Goal: Task Accomplishment & Management: Complete application form

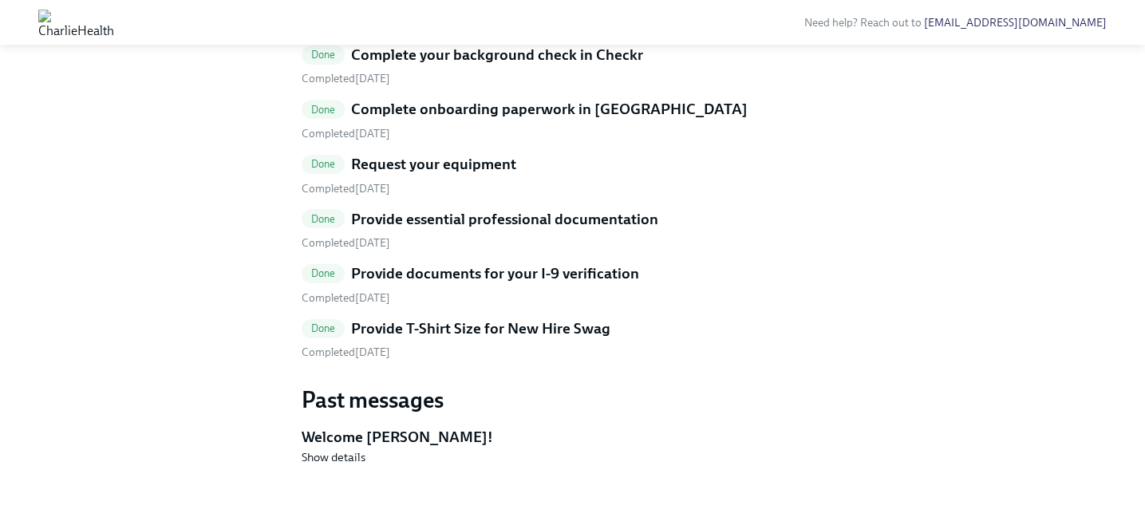
scroll to position [860, 0]
click at [591, 361] on div "Done Complete your background check in Checkr Completed [DATE] Done Complete on…" at bounding box center [573, 203] width 543 height 316
click at [592, 339] on h5 "Provide T-Shirt Size for New Hire Swag" at bounding box center [480, 328] width 259 height 21
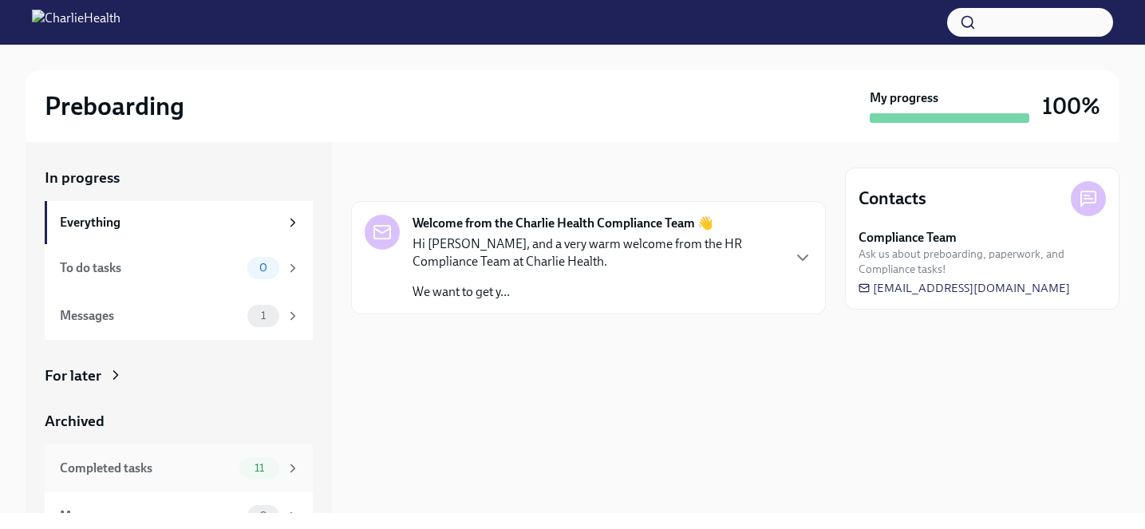
click at [255, 468] on span "11" at bounding box center [259, 468] width 29 height 12
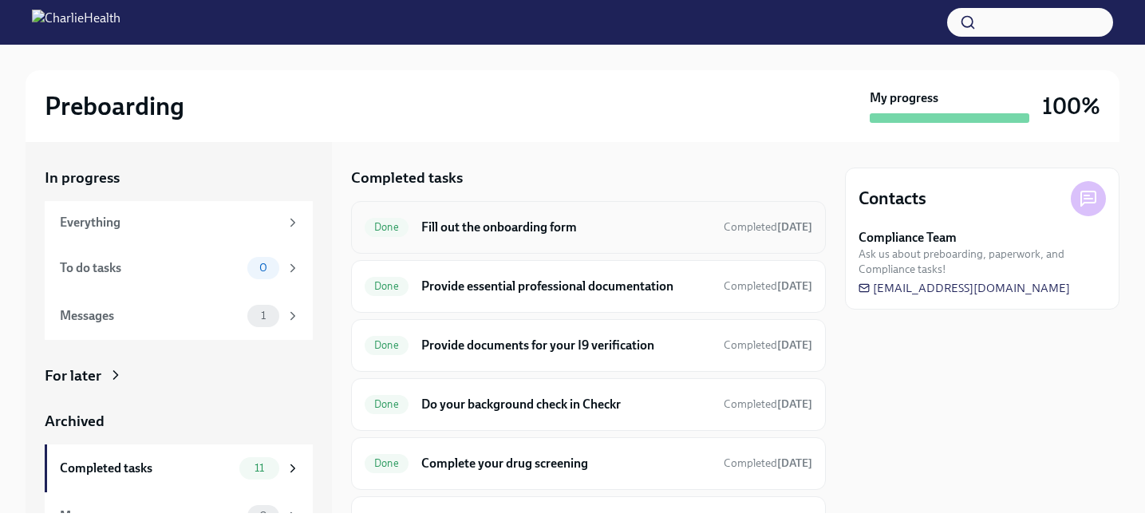
click at [502, 231] on h6 "Fill out the onboarding form" at bounding box center [566, 228] width 290 height 18
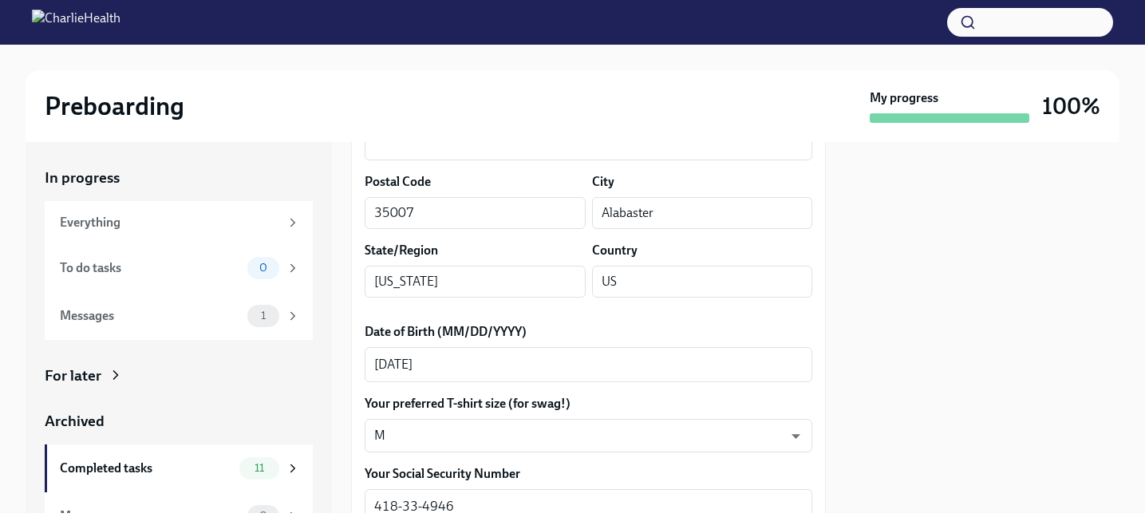
scroll to position [614, 0]
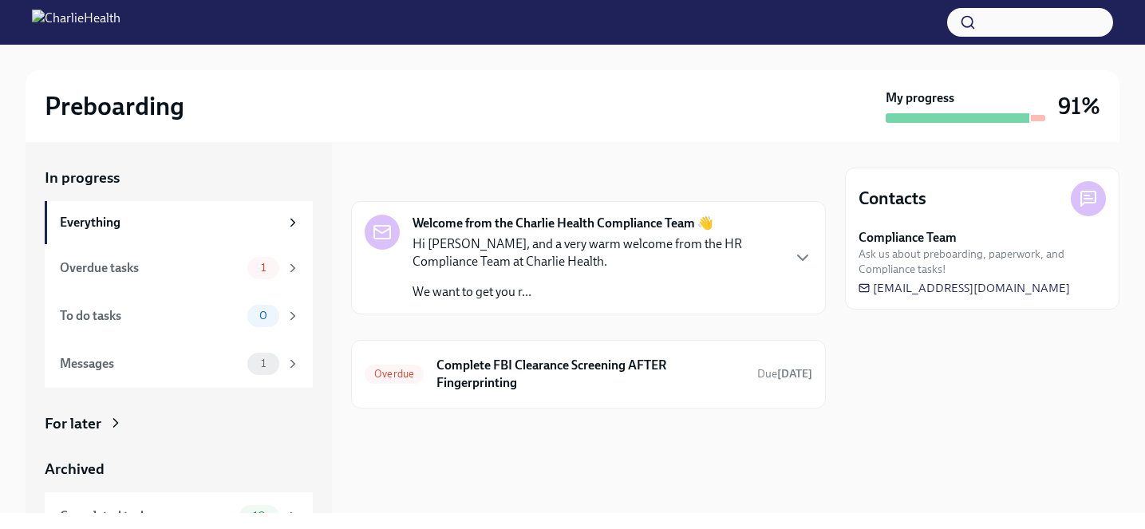
scroll to position [75, 0]
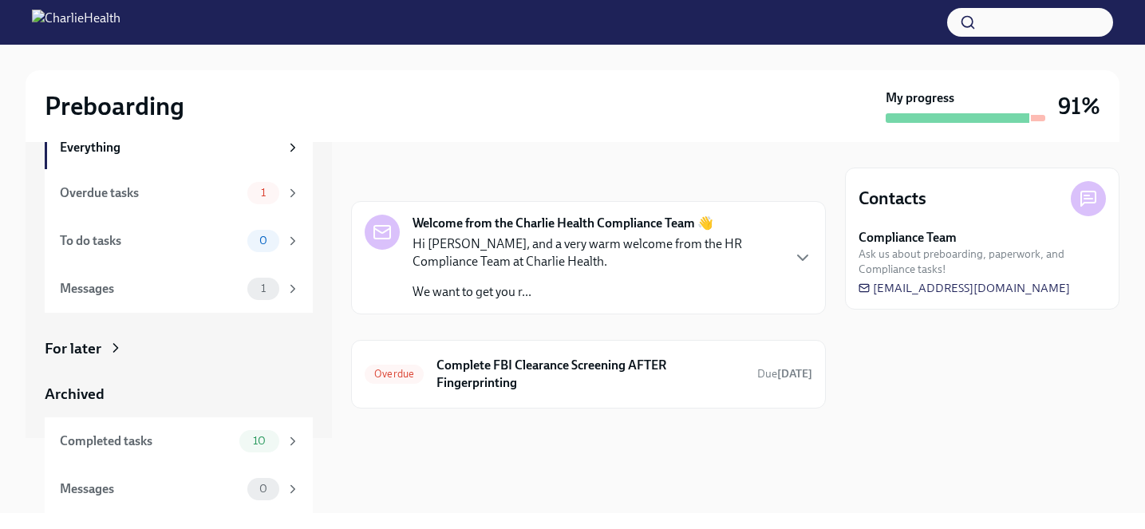
click at [249, 416] on div "Archived Completed tasks 10 Messages 0" at bounding box center [179, 448] width 268 height 129
click at [260, 431] on div "10" at bounding box center [259, 441] width 40 height 22
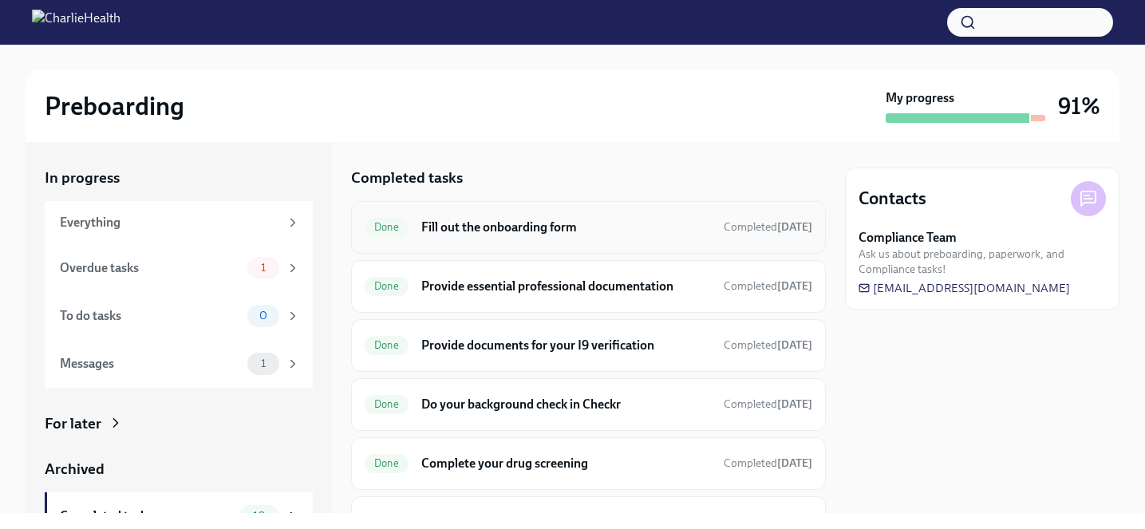
click at [455, 231] on h6 "Fill out the onboarding form" at bounding box center [566, 228] width 290 height 18
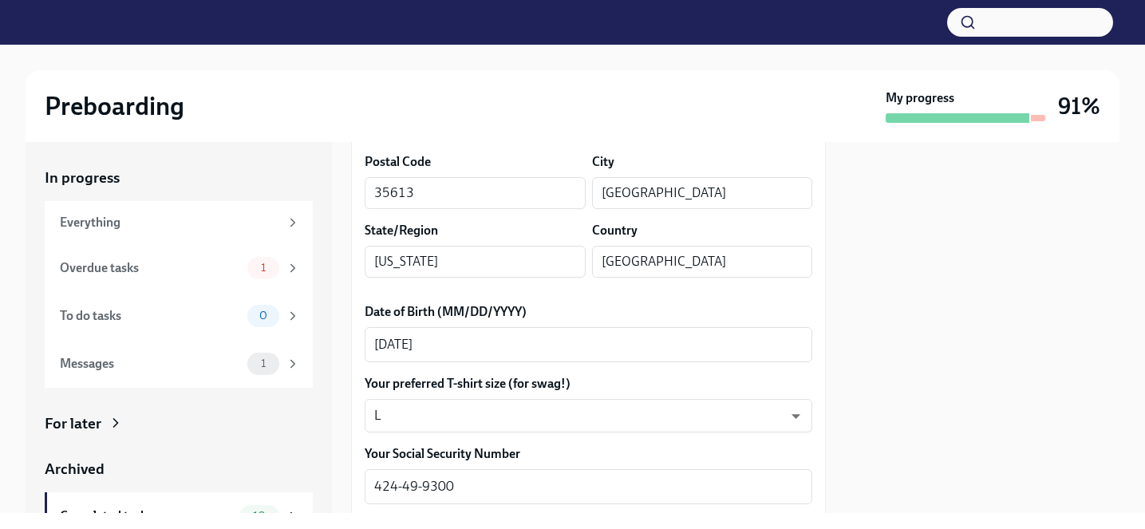
scroll to position [632, 0]
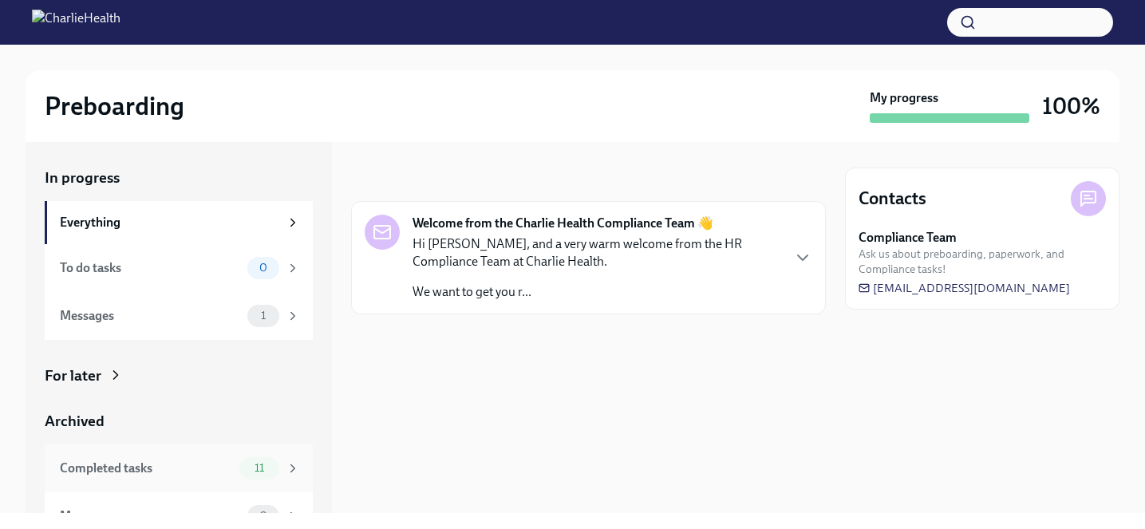
click at [265, 474] on div "11" at bounding box center [259, 468] width 40 height 22
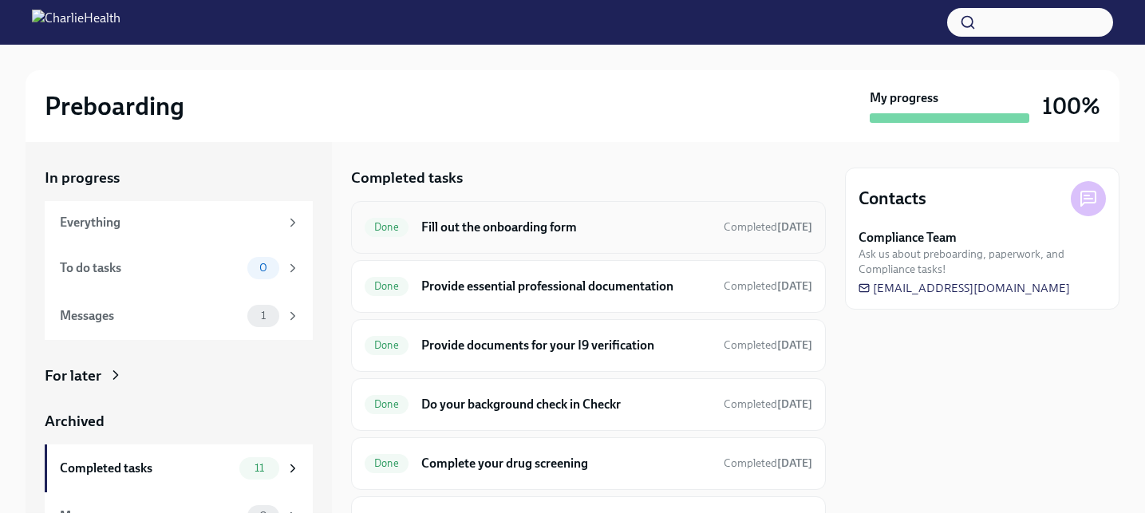
click at [482, 219] on h6 "Fill out the onboarding form" at bounding box center [566, 228] width 290 height 18
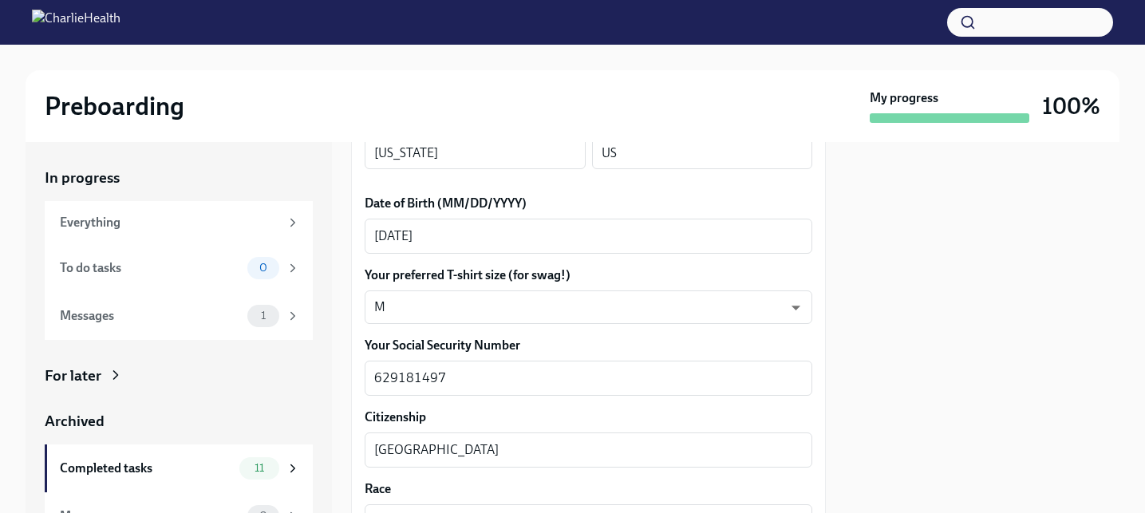
scroll to position [744, 0]
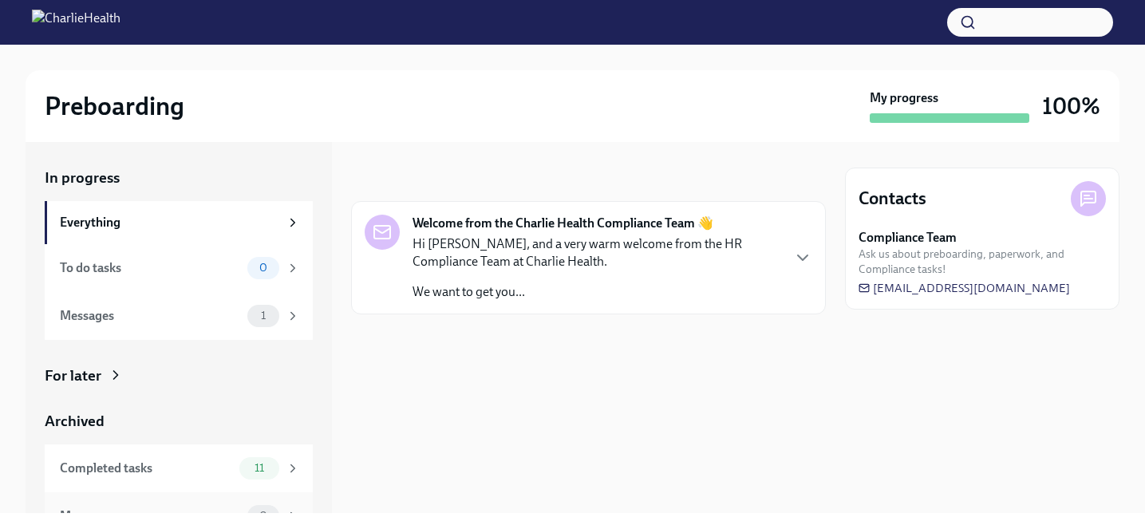
click at [242, 495] on div "Messages 0" at bounding box center [179, 516] width 268 height 48
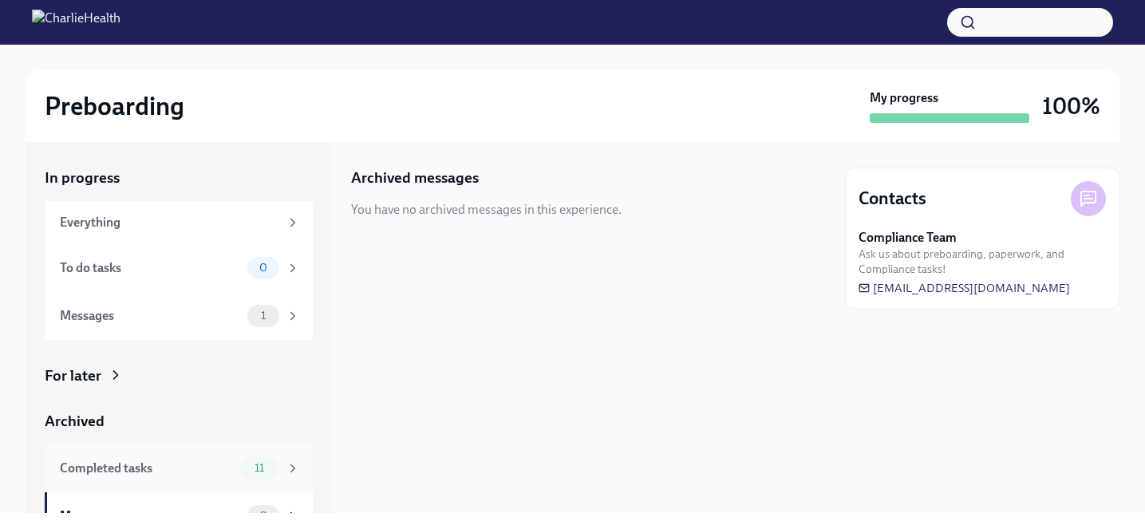
click at [242, 482] on div "Completed tasks 11" at bounding box center [179, 468] width 268 height 48
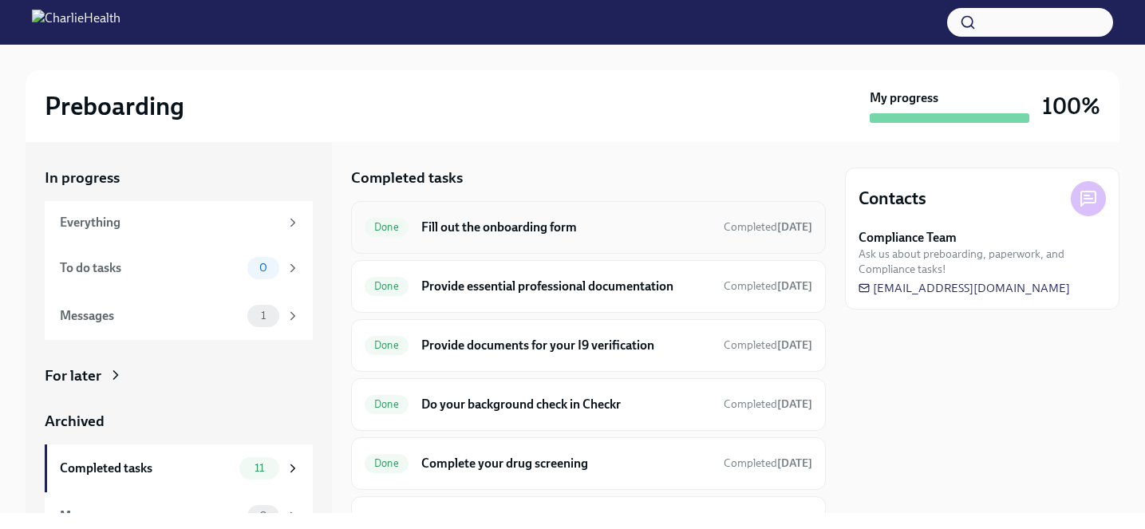
click at [472, 207] on div "Done Fill out the onboarding form Completed 14 days ago" at bounding box center [588, 227] width 475 height 53
click at [474, 217] on div "Done Fill out the onboarding form Completed 14 days ago" at bounding box center [589, 228] width 448 height 26
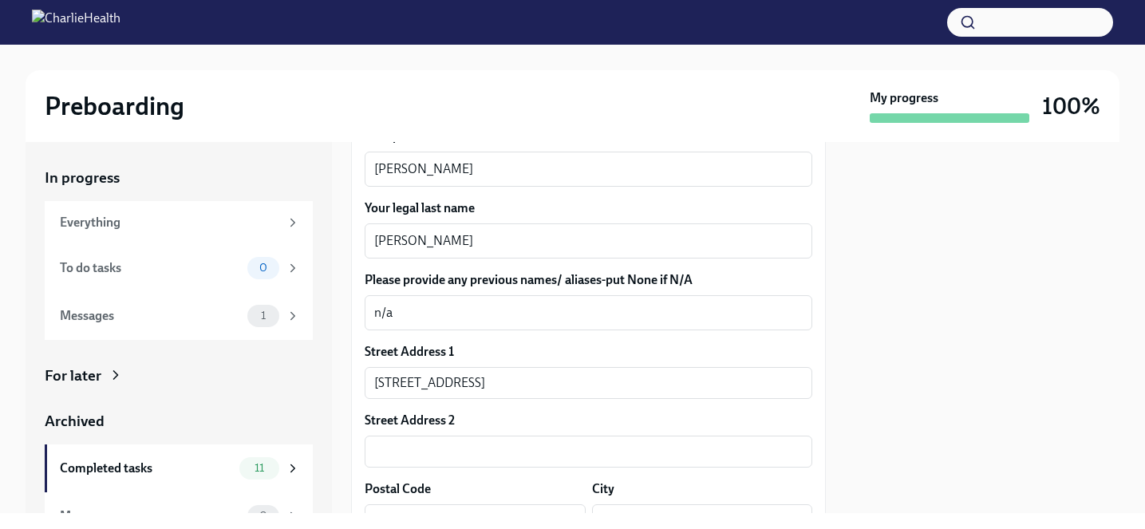
scroll to position [634, 0]
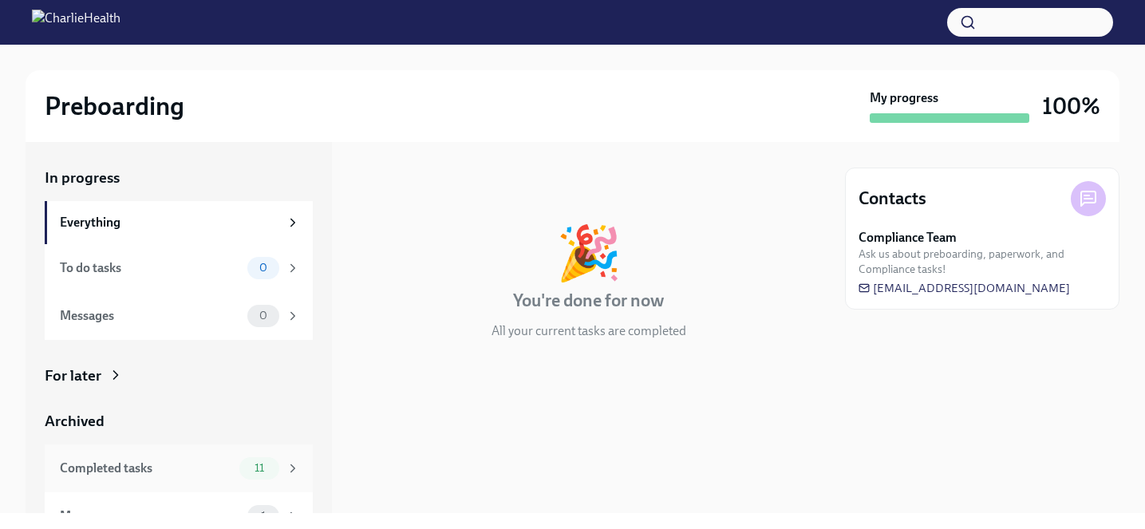
click at [242, 464] on div "11" at bounding box center [259, 468] width 40 height 22
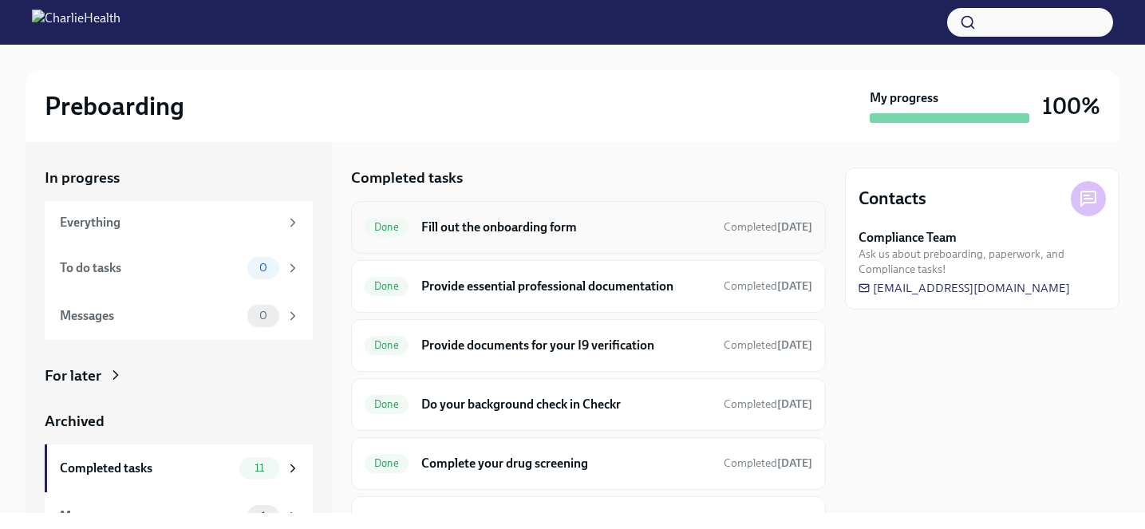
click at [420, 241] on div "Done Fill out the onboarding form Completed Jul 28th" at bounding box center [588, 227] width 475 height 53
click at [420, 229] on div "Done Fill out the onboarding form Completed Jul 28th" at bounding box center [589, 228] width 448 height 26
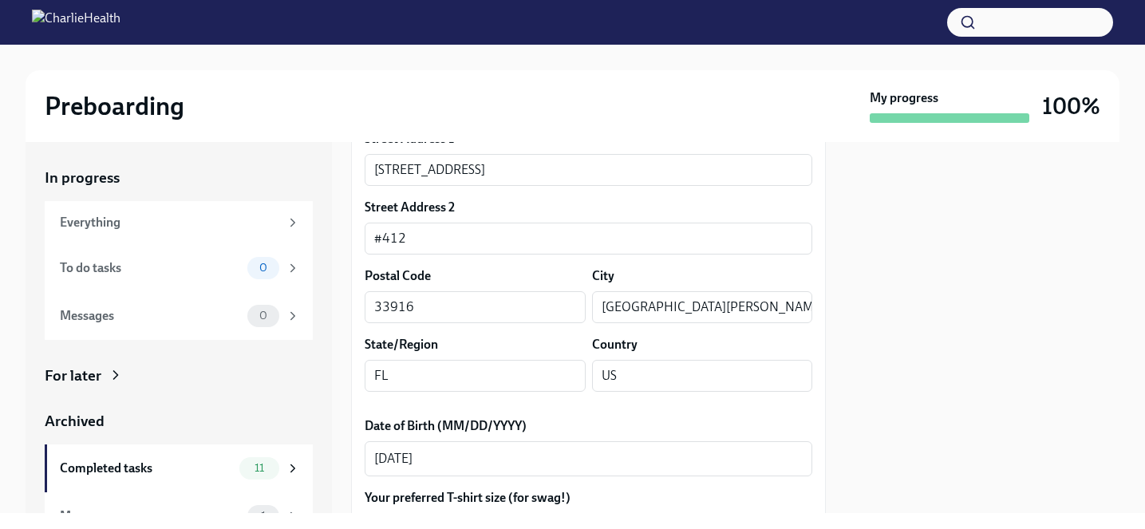
scroll to position [693, 0]
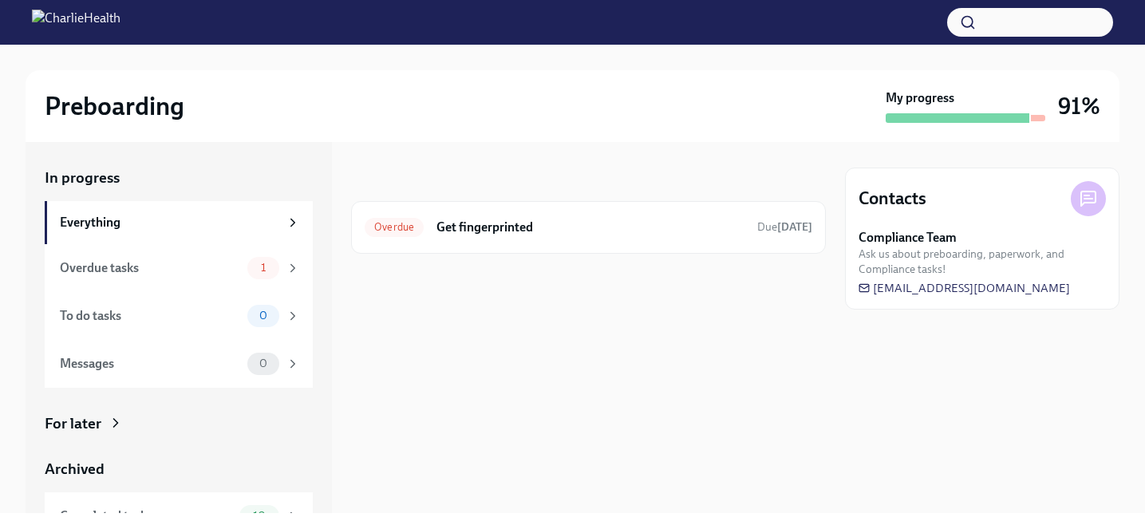
scroll to position [34, 0]
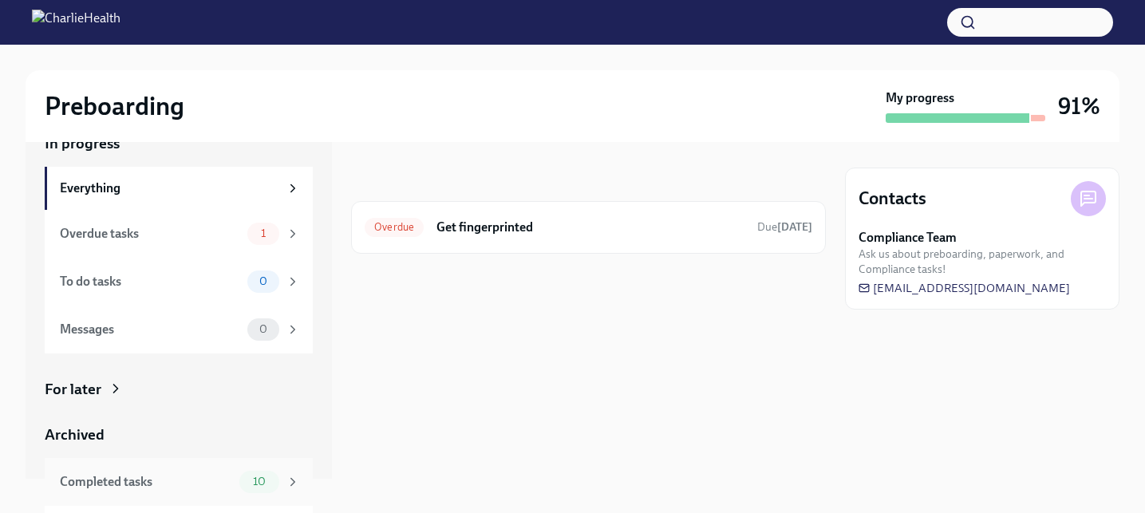
click at [215, 463] on div "Completed tasks 10" at bounding box center [179, 482] width 268 height 48
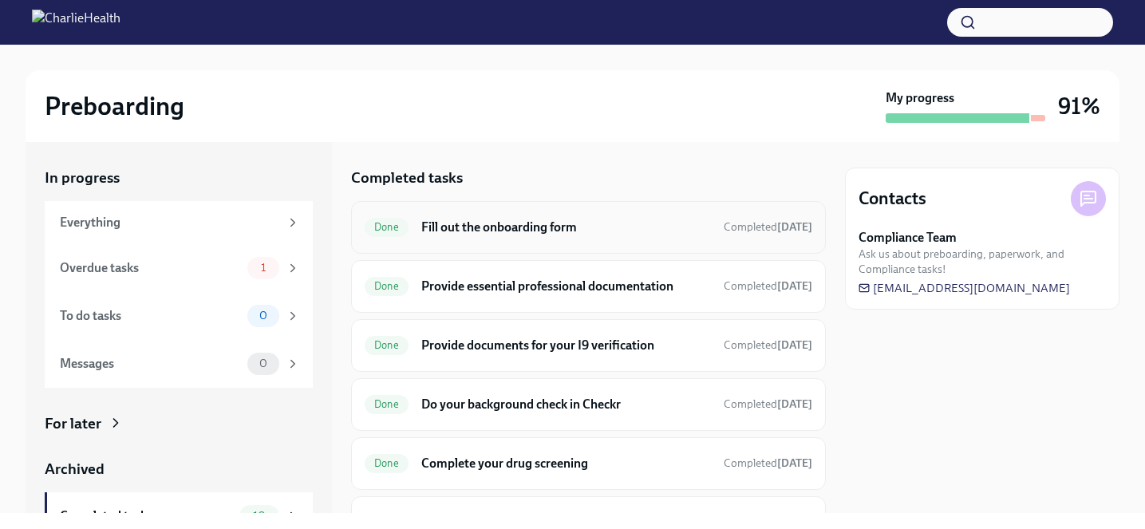
click at [482, 215] on div "Done Fill out the onboarding form Completed Aug 11th" at bounding box center [589, 228] width 448 height 26
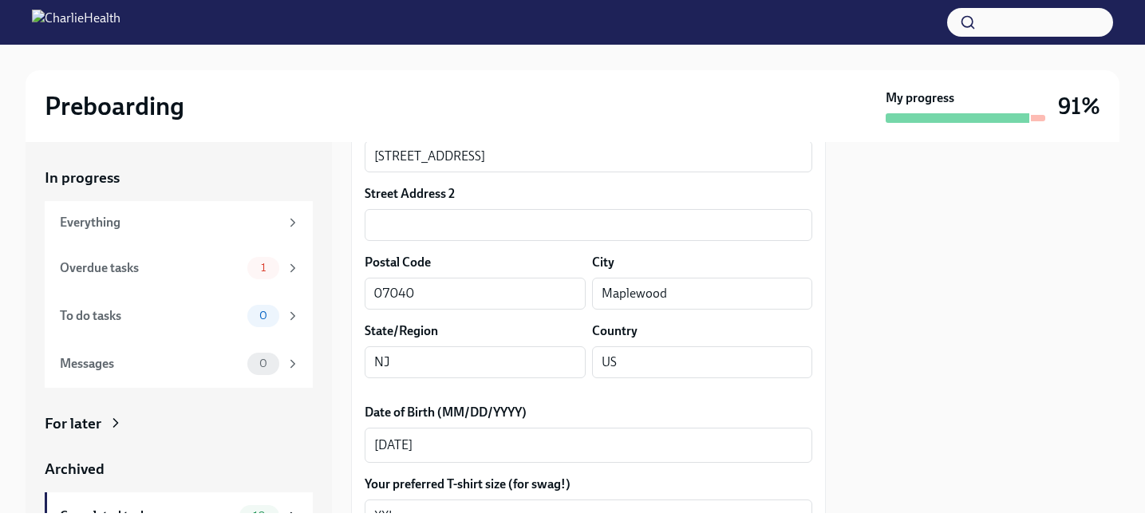
scroll to position [671, 0]
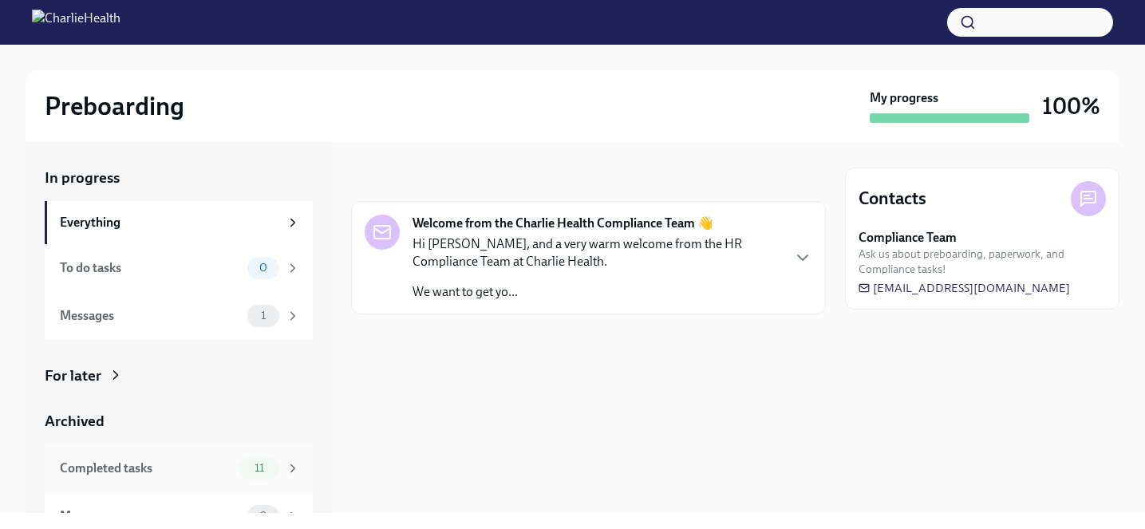
click at [273, 455] on div "Completed tasks 11" at bounding box center [179, 468] width 268 height 48
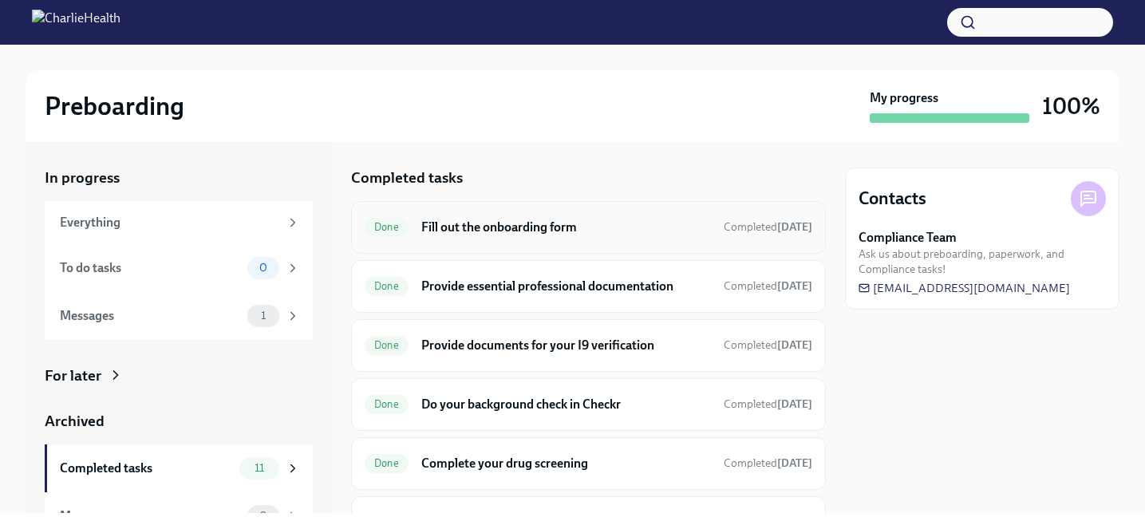
click at [462, 238] on div "Done Fill out the onboarding form Completed Aug 13th" at bounding box center [589, 228] width 448 height 26
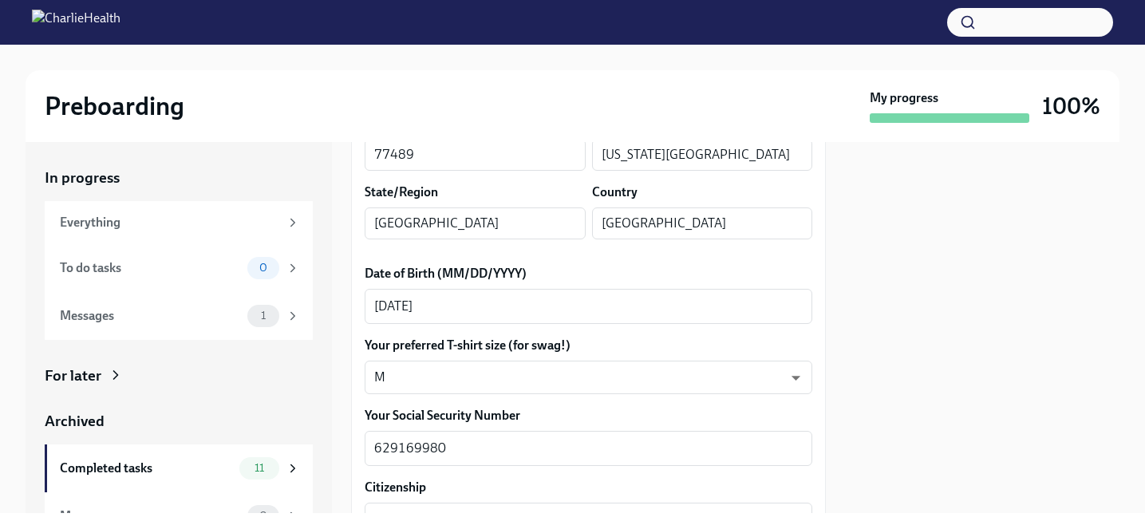
scroll to position [681, 0]
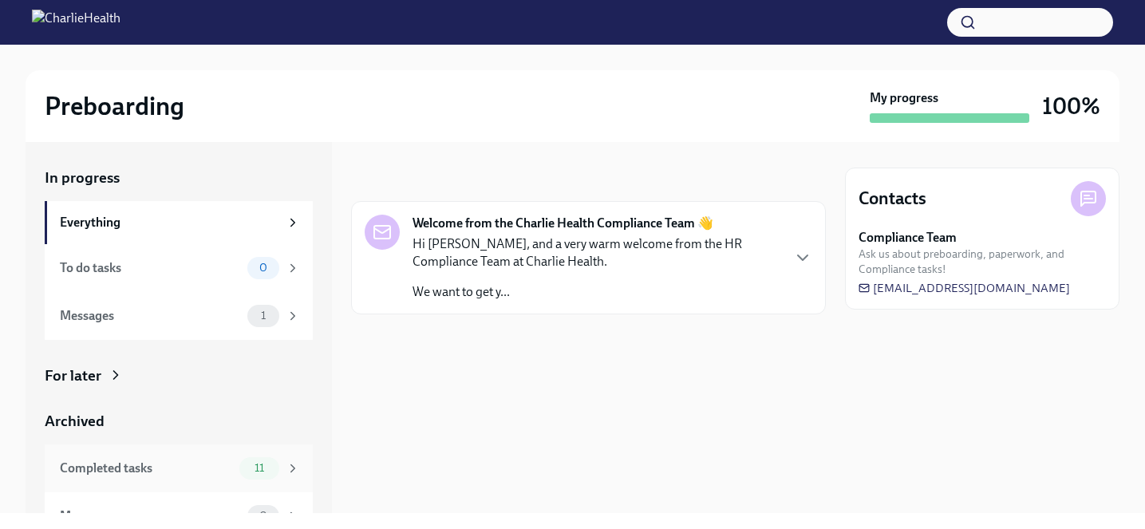
click at [259, 460] on div "11" at bounding box center [259, 468] width 40 height 22
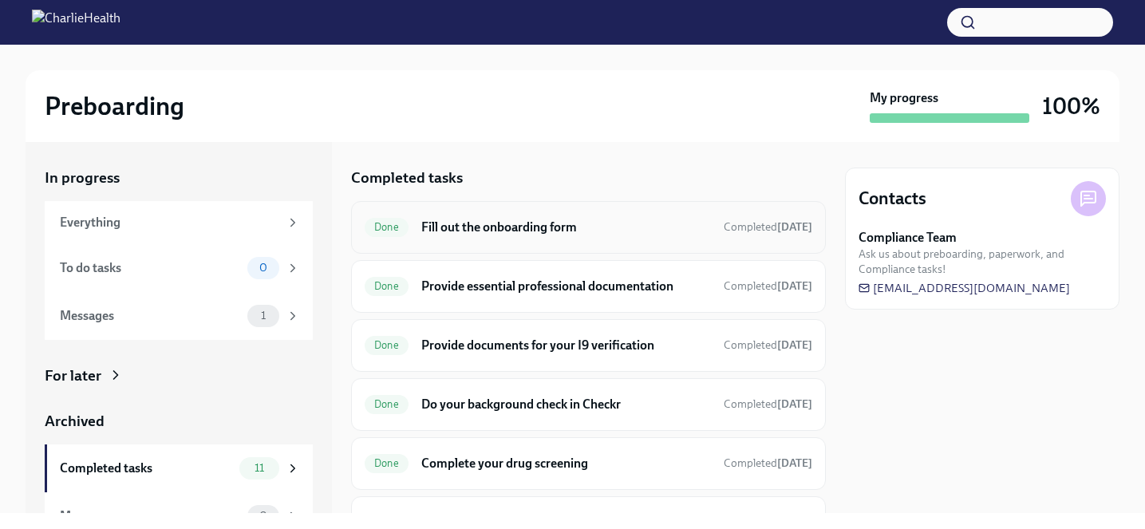
click at [451, 231] on h6 "Fill out the onboarding form" at bounding box center [566, 228] width 290 height 18
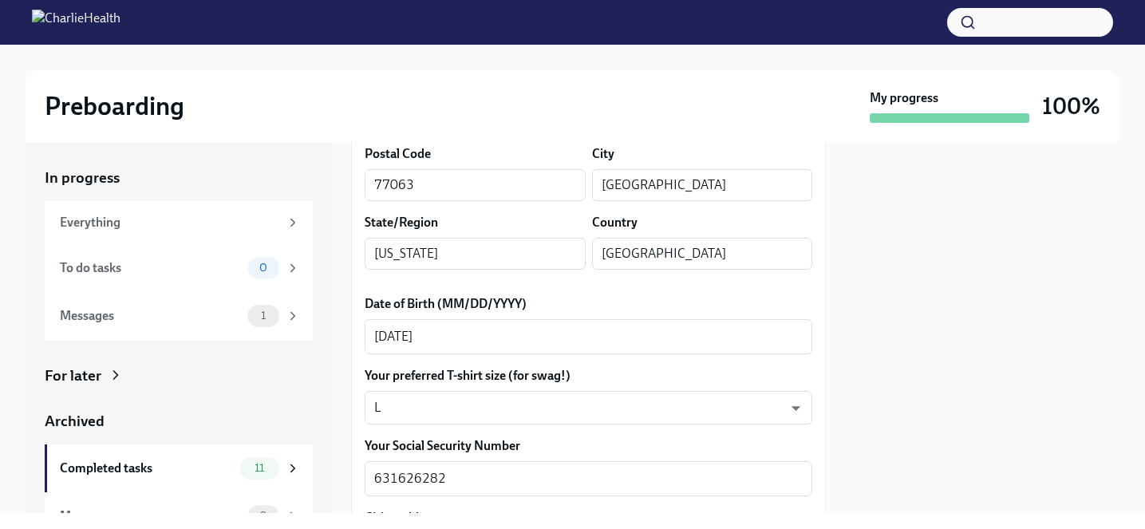
scroll to position [641, 0]
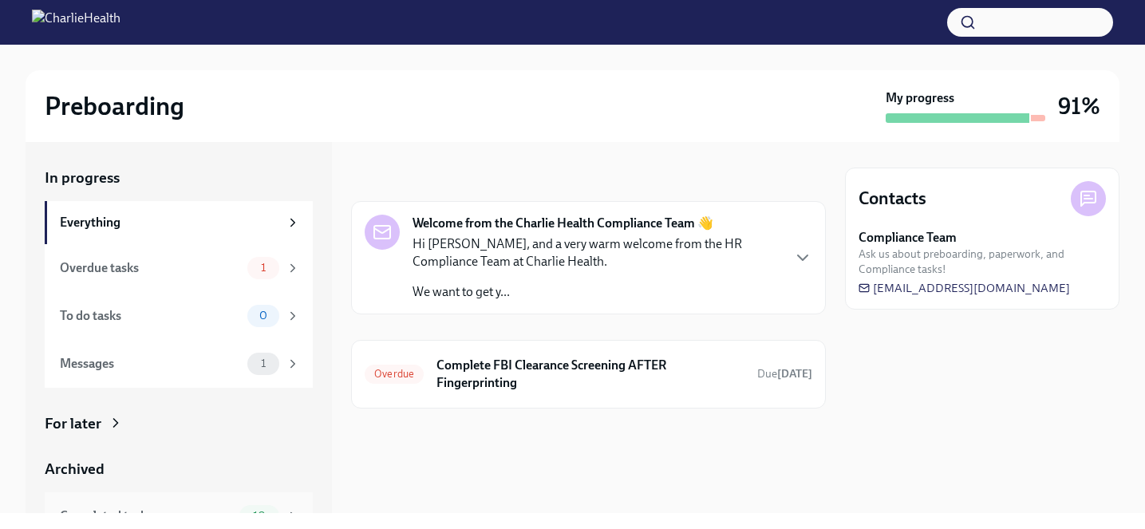
click at [250, 498] on div "Completed tasks 10" at bounding box center [179, 516] width 268 height 48
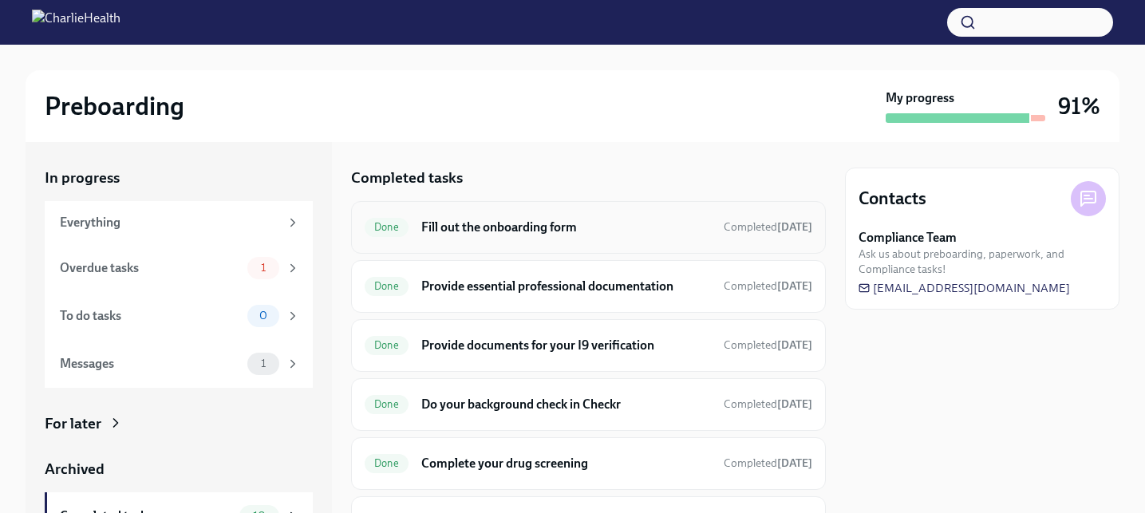
click at [467, 233] on h6 "Fill out the onboarding form" at bounding box center [566, 228] width 290 height 18
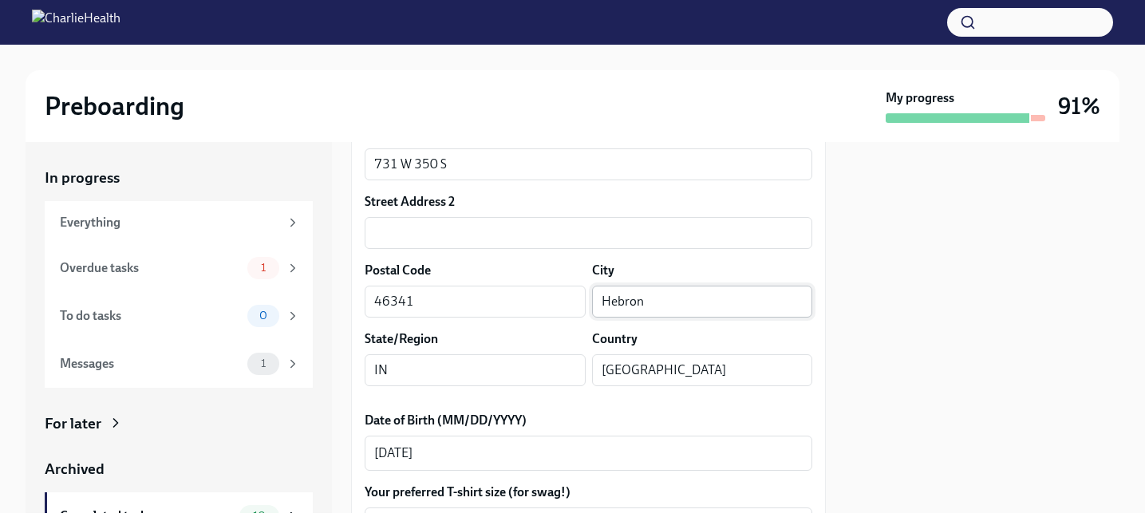
scroll to position [680, 0]
